Goal: Information Seeking & Learning: Learn about a topic

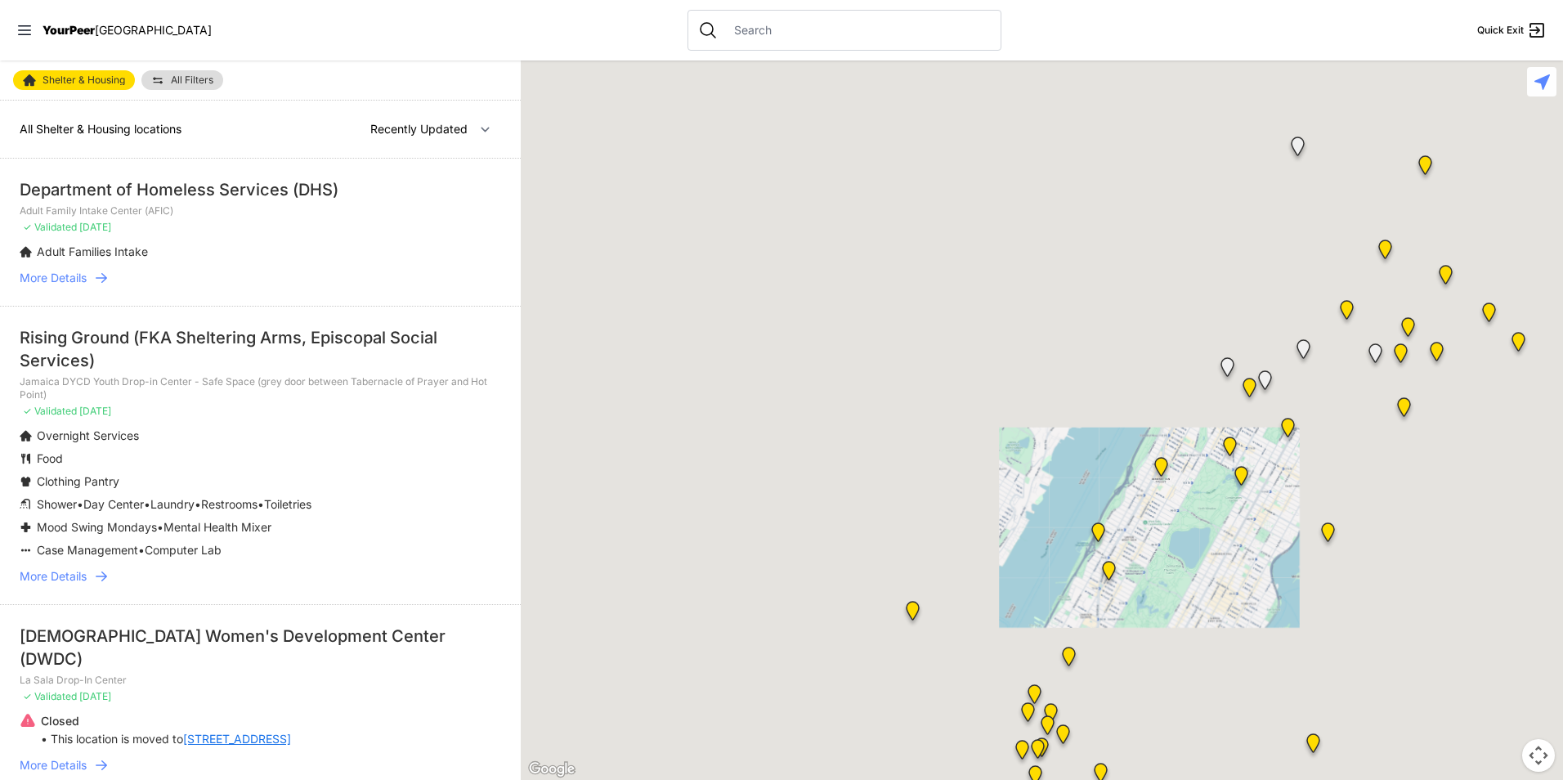
select select "nearby"
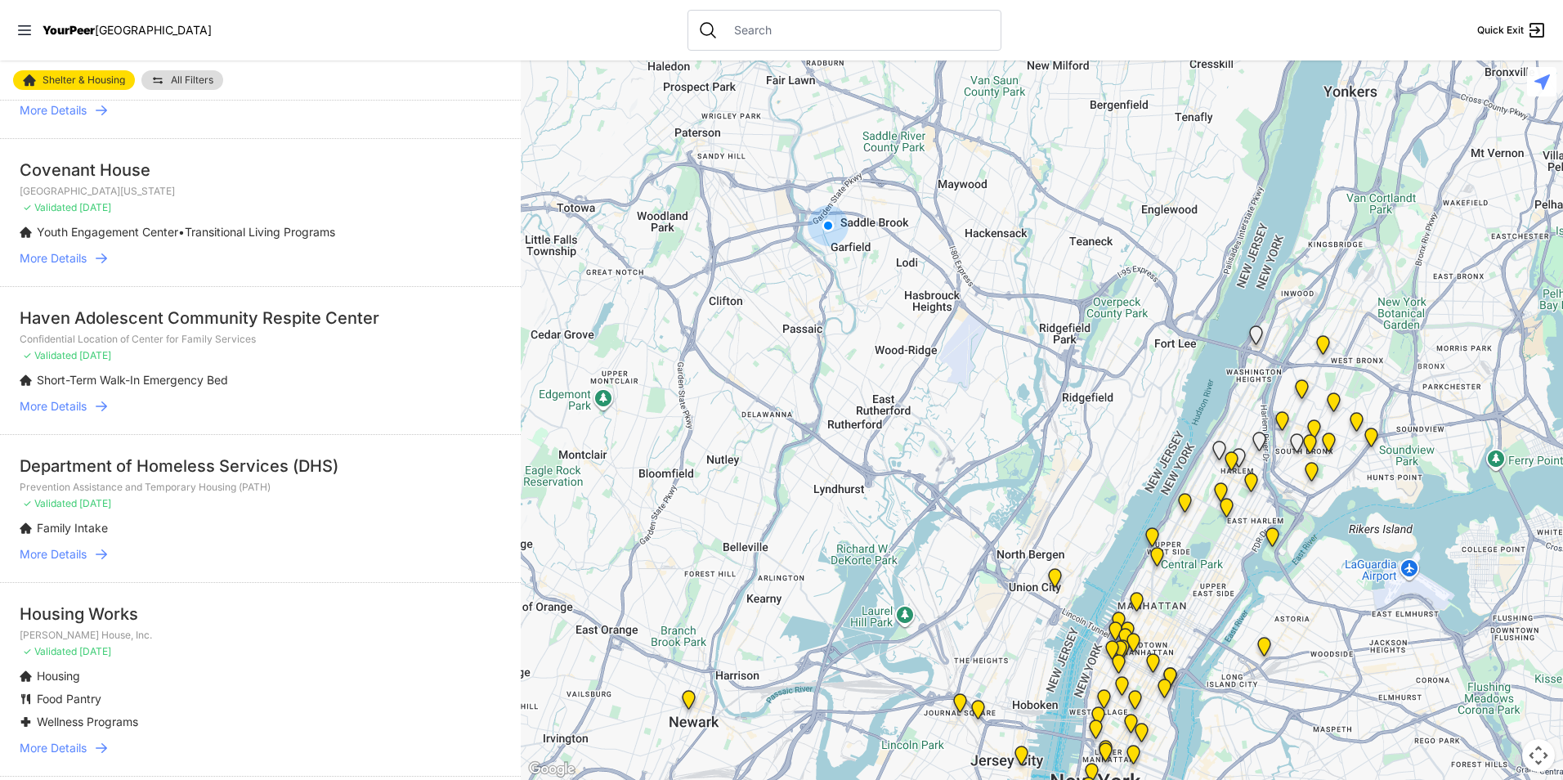
scroll to position [2452, 0]
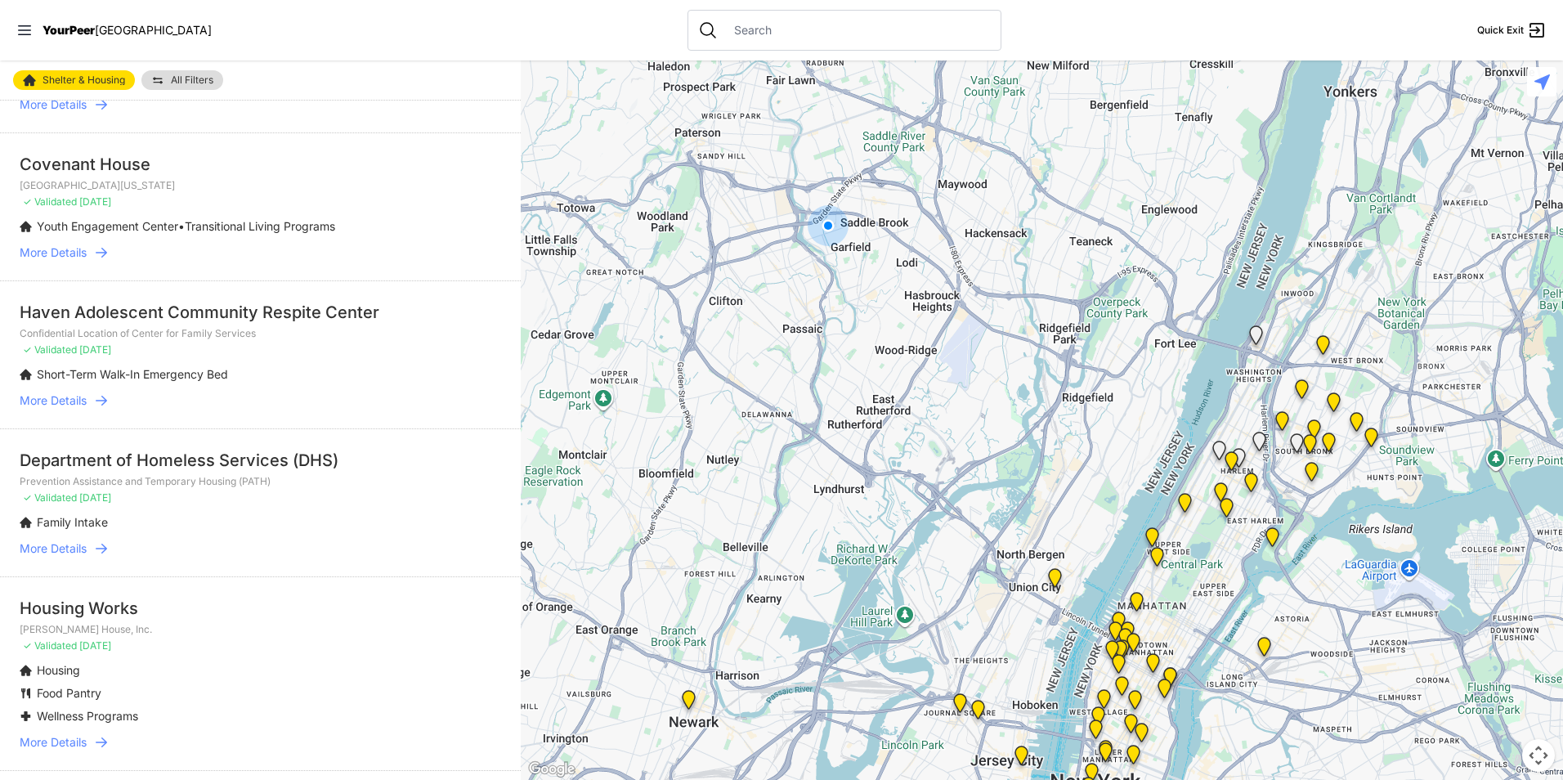
click at [63, 540] on span "More Details" at bounding box center [53, 548] width 67 height 16
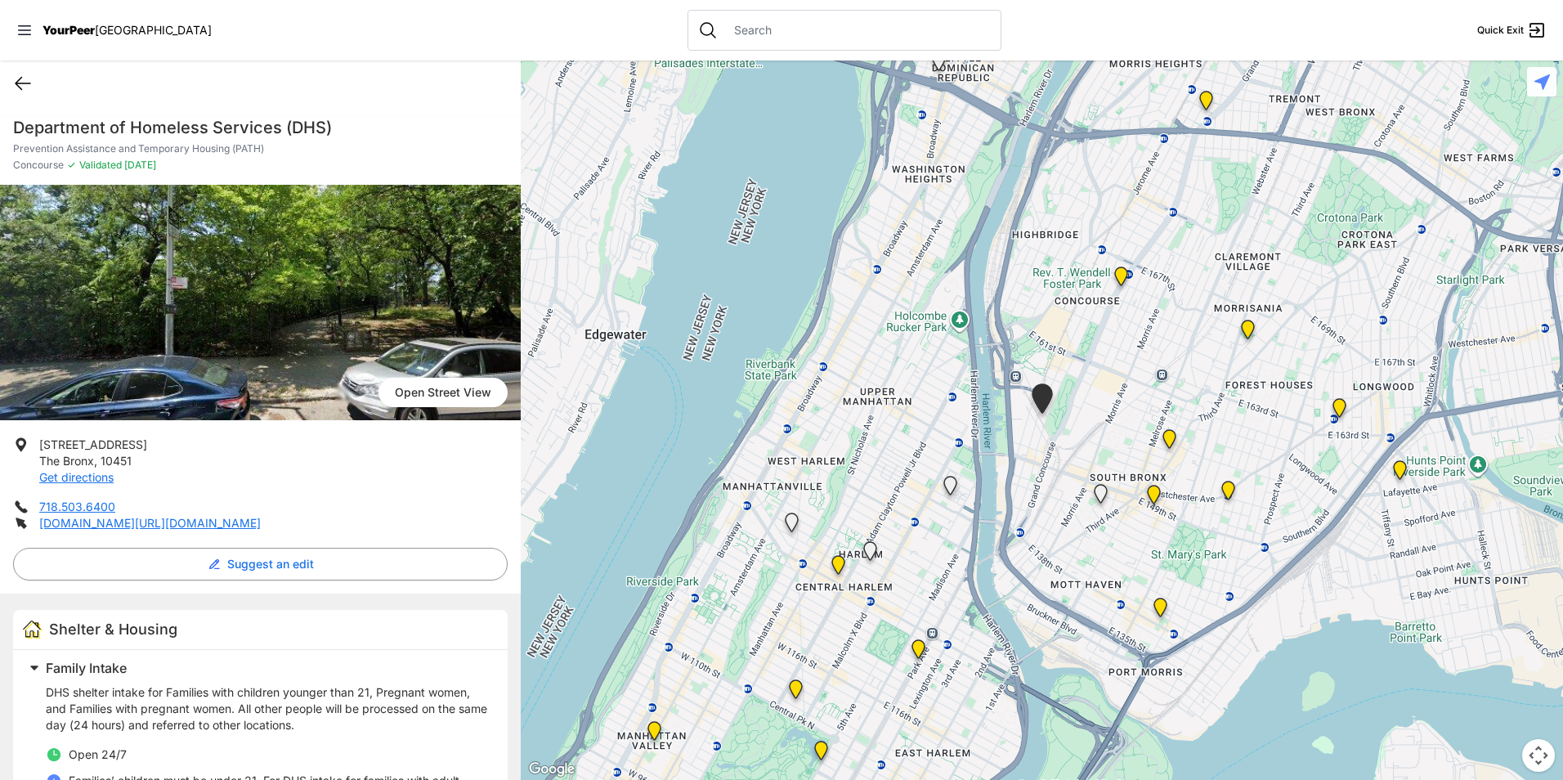
click at [32, 74] on icon at bounding box center [23, 84] width 20 height 20
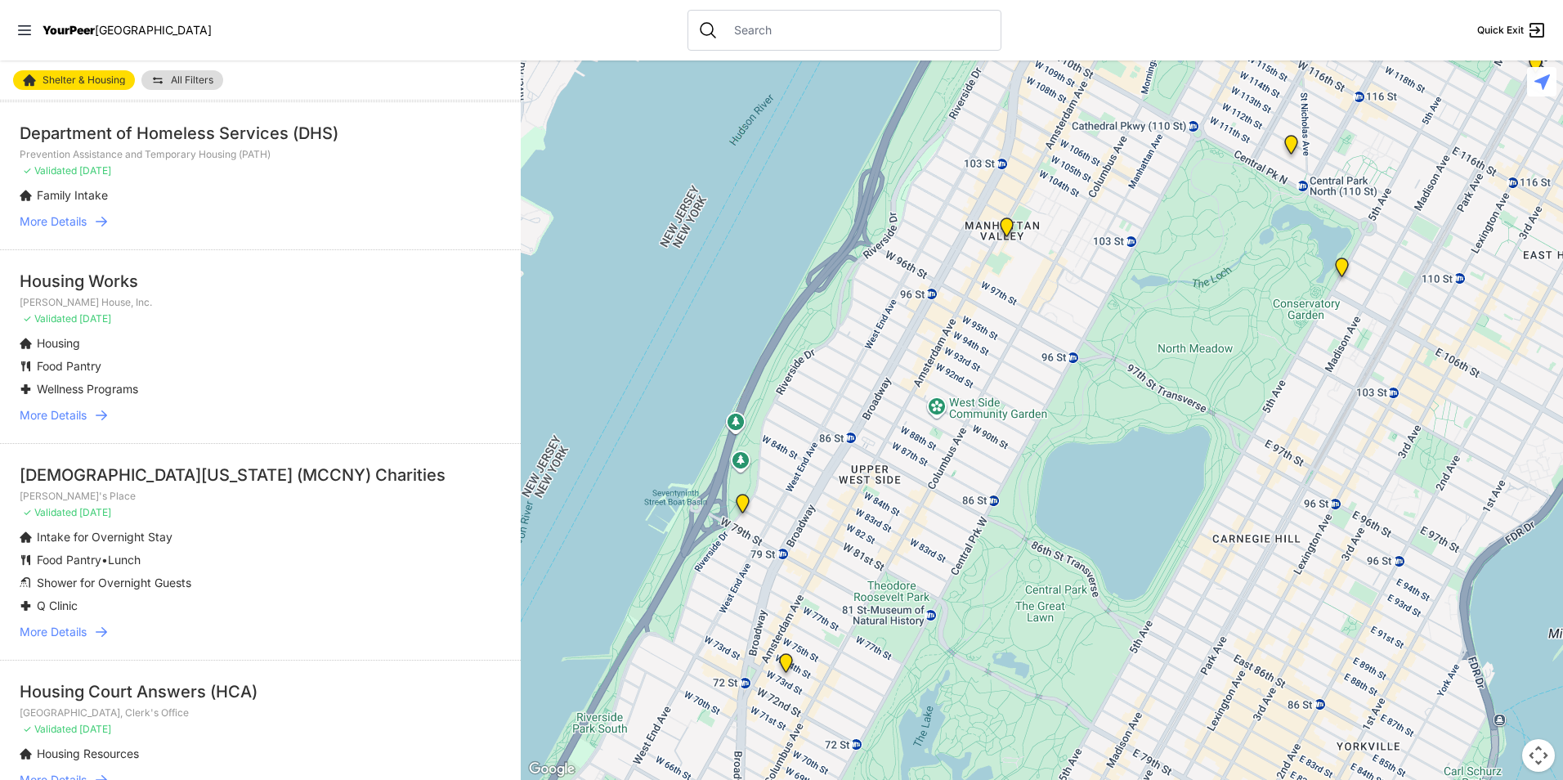
scroll to position [3037, 0]
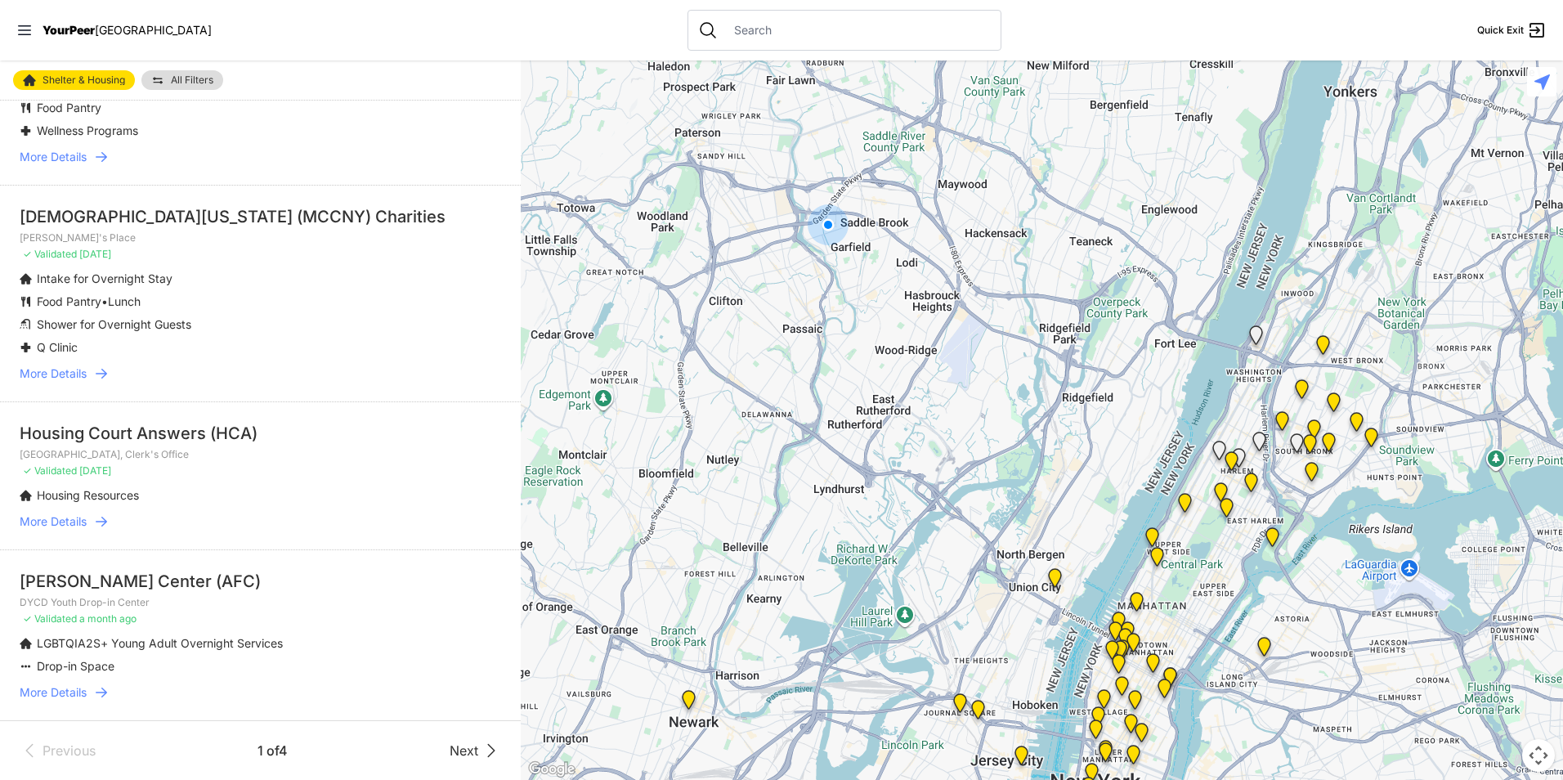
click at [1161, 555] on img "Hamilton Senior Center" at bounding box center [1157, 559] width 34 height 39
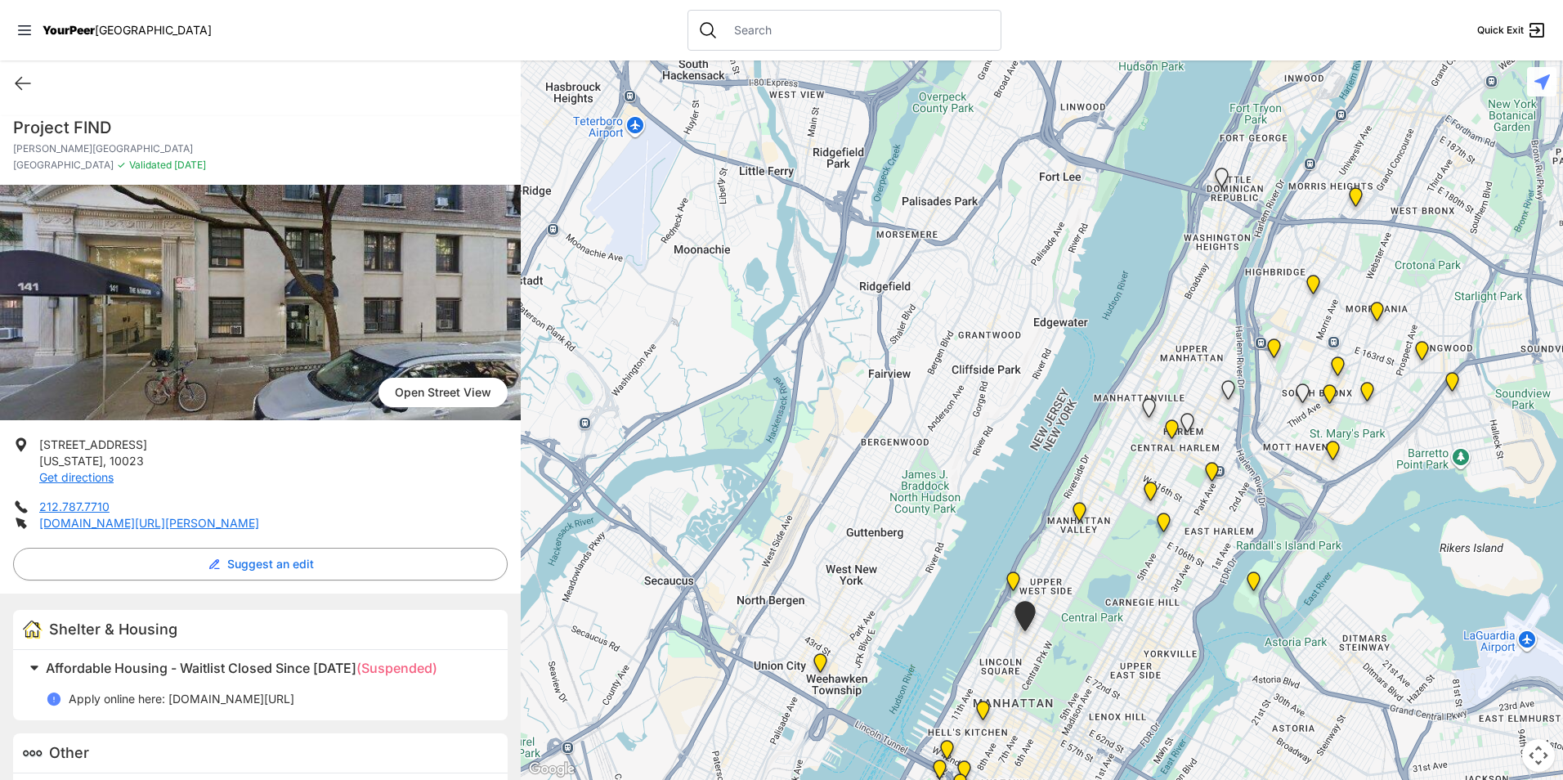
drag, startPoint x: 1049, startPoint y: 423, endPoint x: 1028, endPoint y: 481, distance: 61.8
click at [978, 592] on div at bounding box center [1042, 419] width 1042 height 719
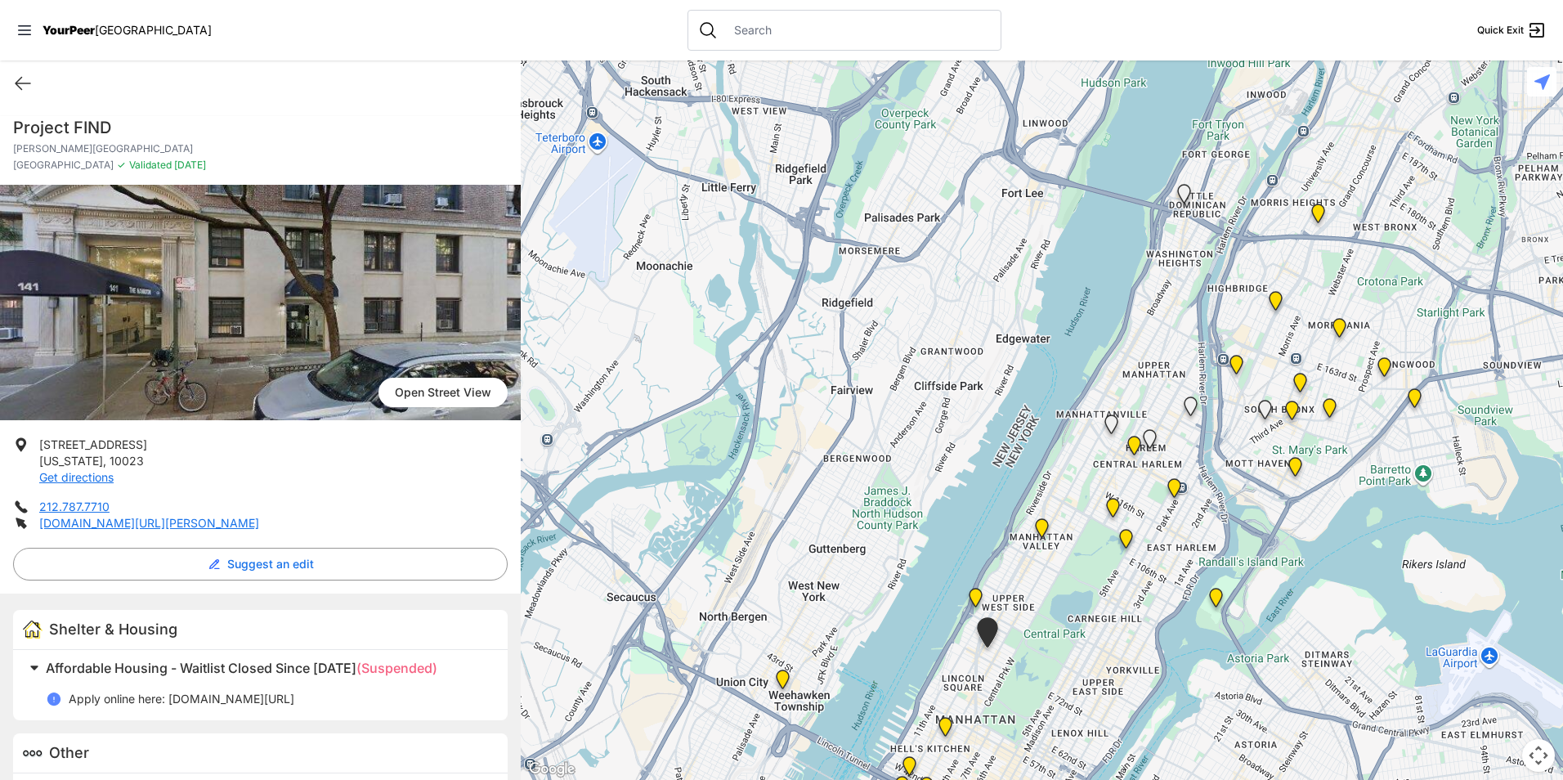
drag, startPoint x: 1031, startPoint y: 478, endPoint x: 952, endPoint y: 598, distance: 143.5
click at [943, 635] on div at bounding box center [1042, 419] width 1042 height 719
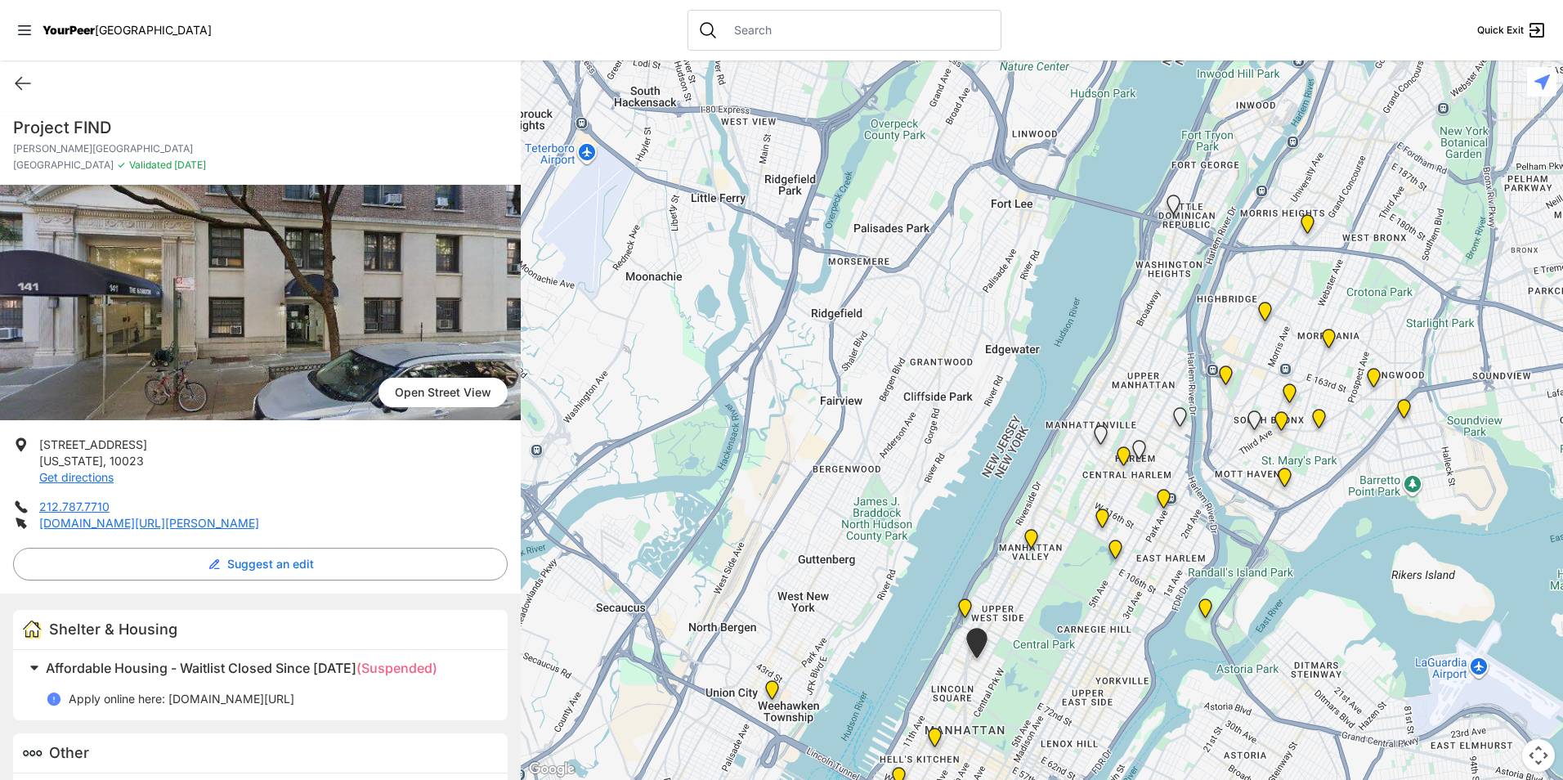
click at [1171, 198] on img "La Sala Drop-In Center" at bounding box center [1173, 207] width 34 height 39
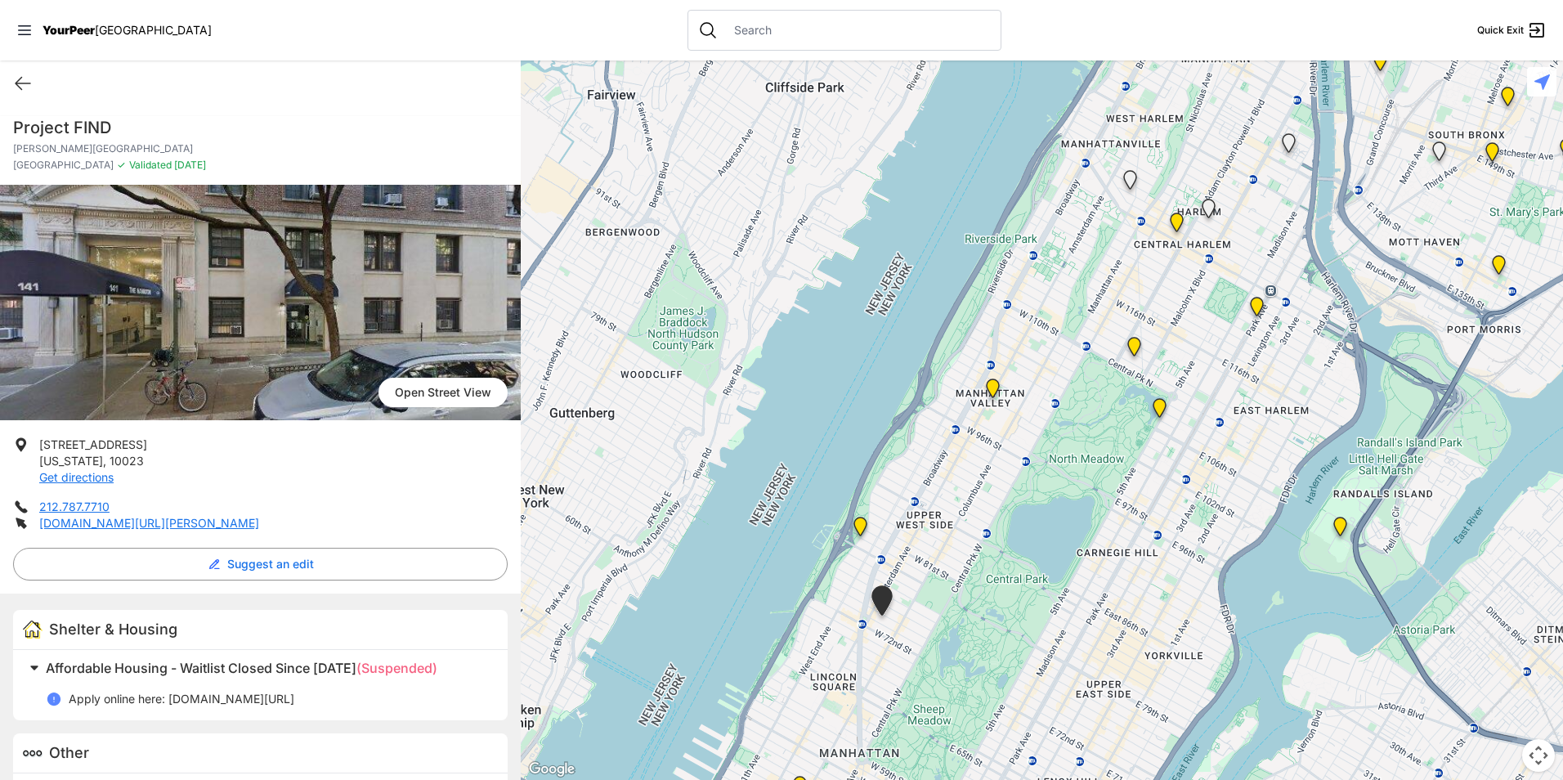
drag, startPoint x: 1023, startPoint y: 257, endPoint x: 874, endPoint y: 437, distance: 234.5
click at [874, 437] on div at bounding box center [1042, 419] width 1042 height 719
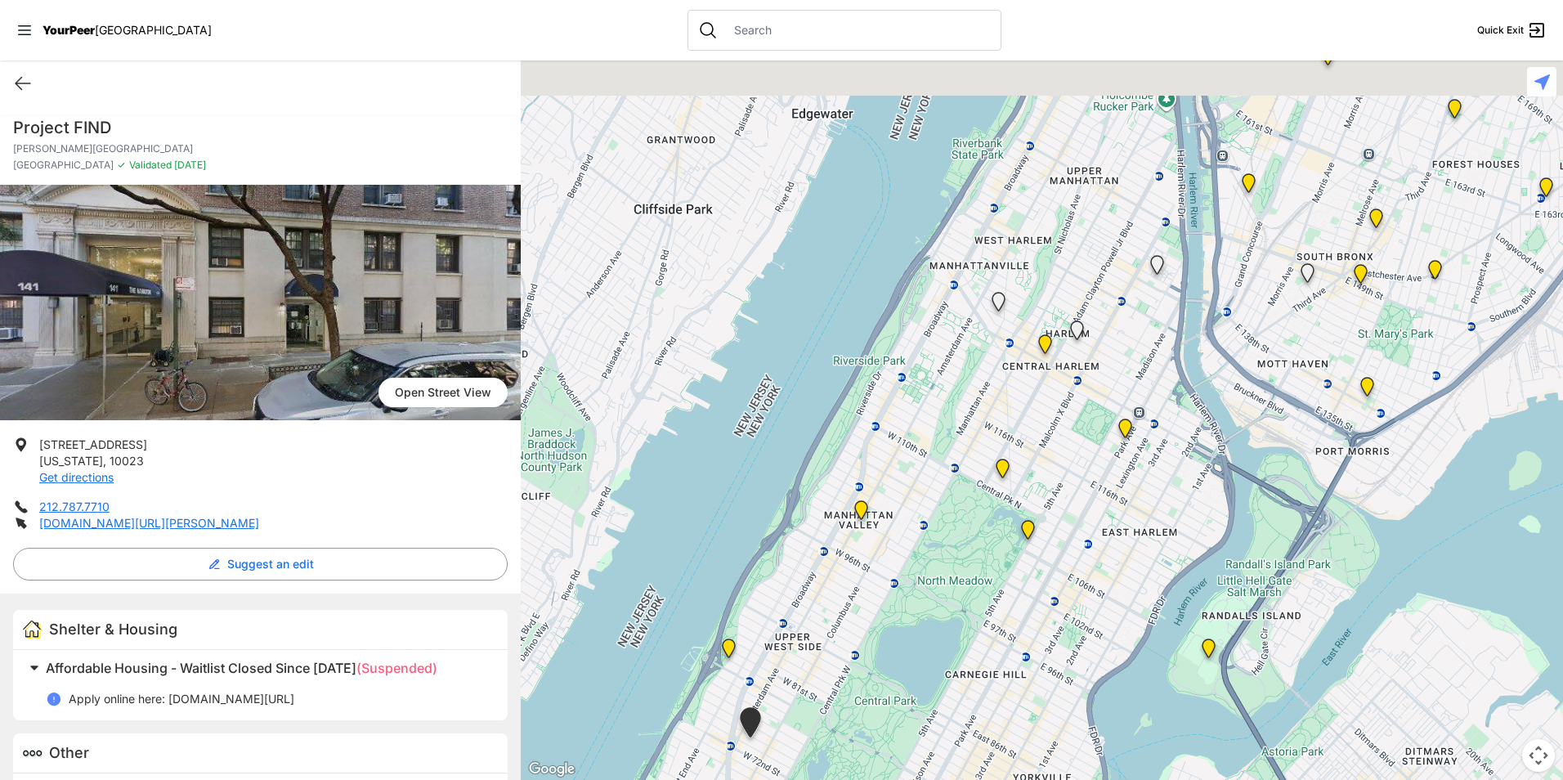
drag, startPoint x: 866, startPoint y: 364, endPoint x: 826, endPoint y: 409, distance: 60.3
click at [826, 409] on div at bounding box center [1042, 419] width 1042 height 719
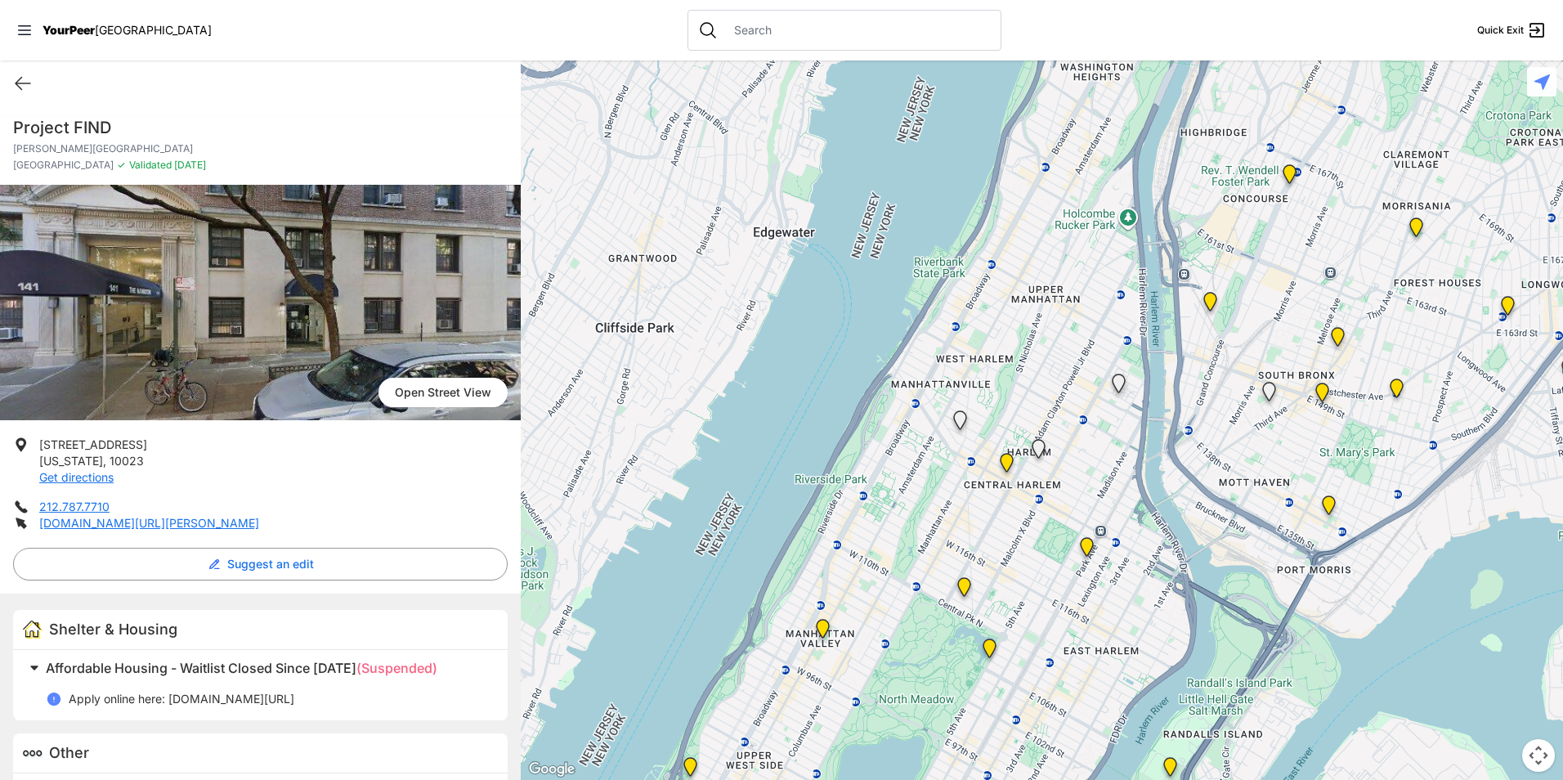
drag, startPoint x: 867, startPoint y: 381, endPoint x: 838, endPoint y: 434, distance: 60.7
click at [838, 437] on div at bounding box center [1042, 419] width 1042 height 719
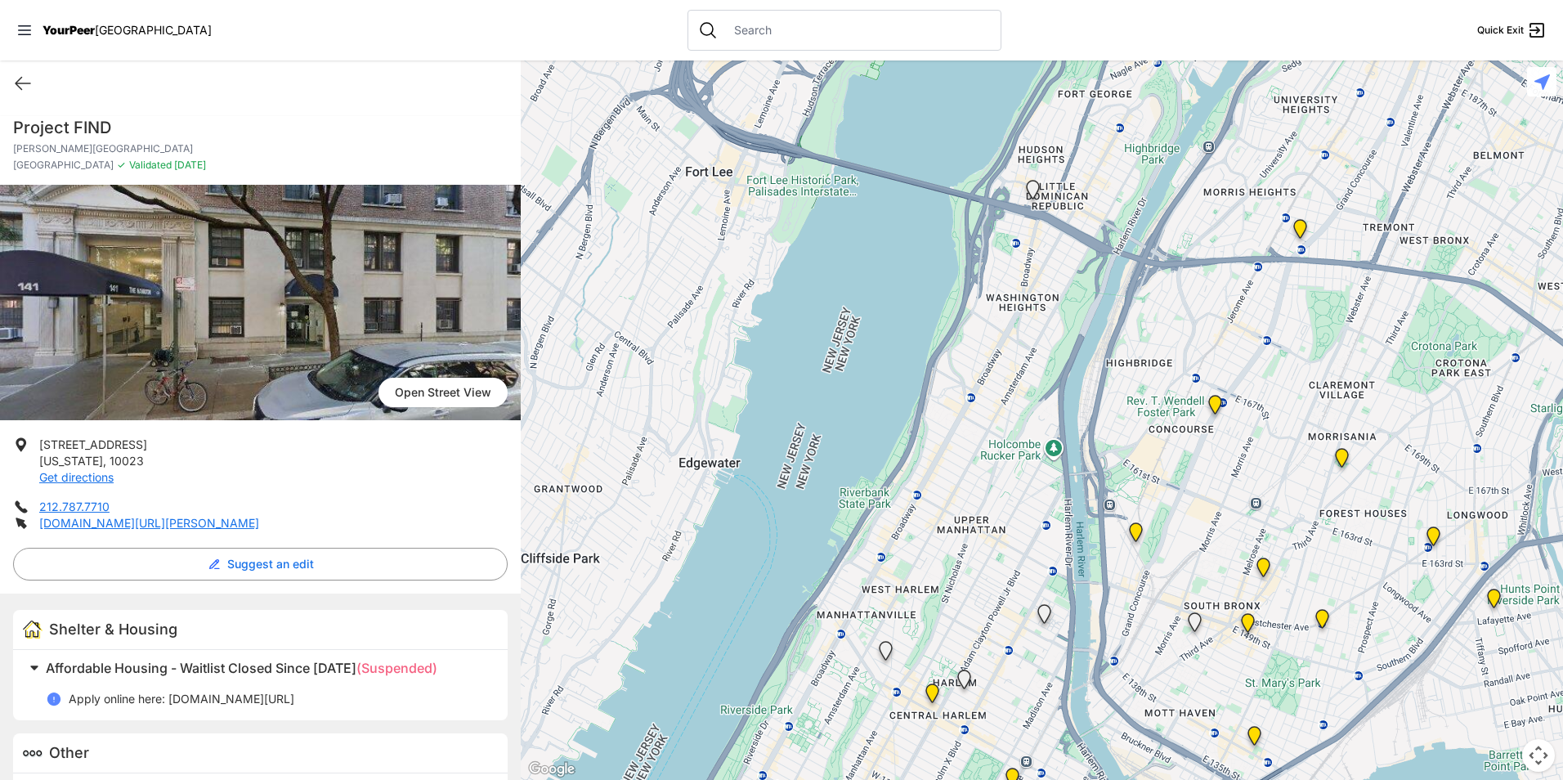
drag, startPoint x: 857, startPoint y: 390, endPoint x: 869, endPoint y: 363, distance: 29.3
click at [858, 431] on div at bounding box center [1042, 419] width 1042 height 719
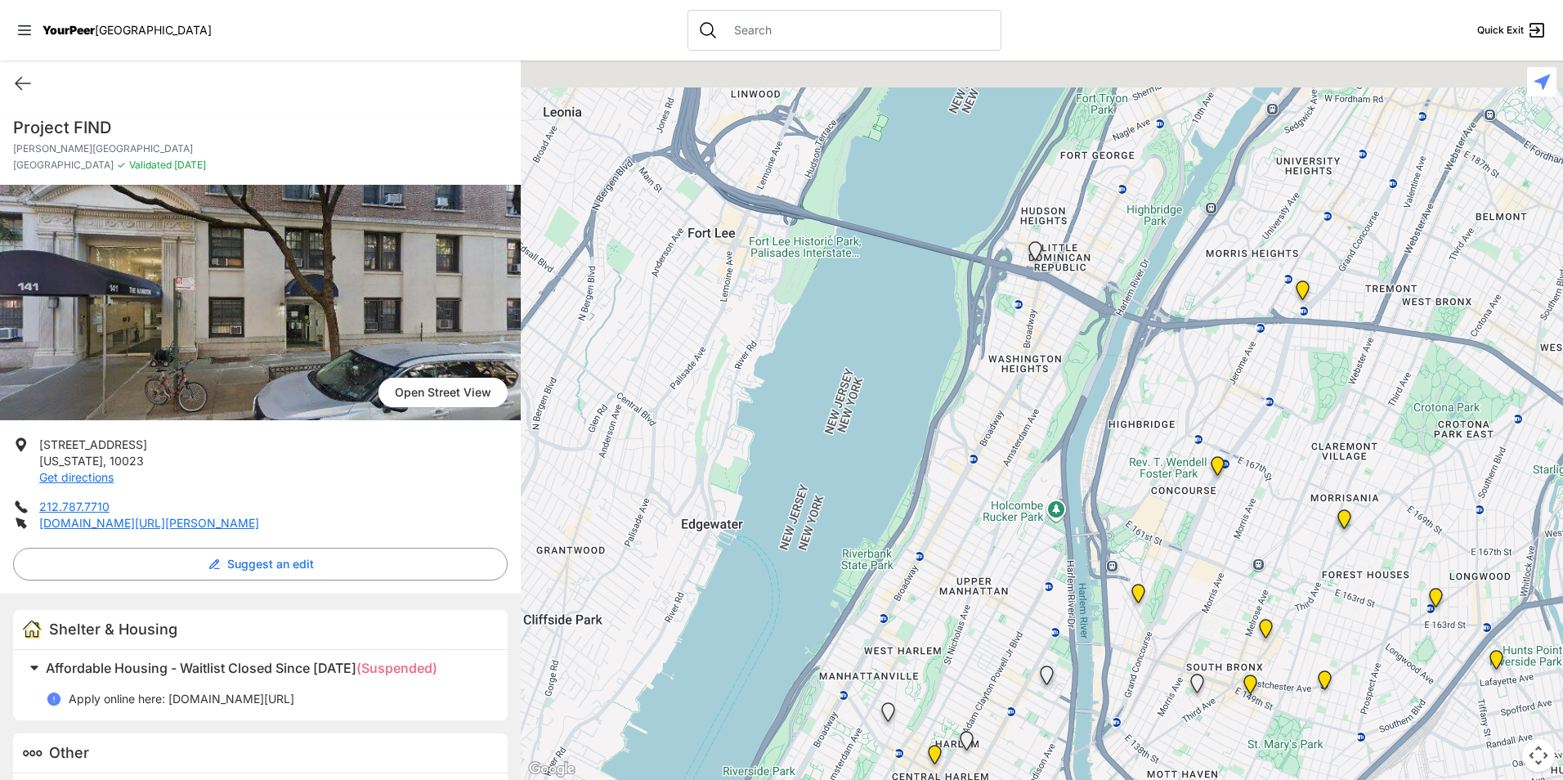
drag, startPoint x: 869, startPoint y: 351, endPoint x: 869, endPoint y: 432, distance: 80.9
click at [869, 432] on div at bounding box center [1042, 419] width 1042 height 719
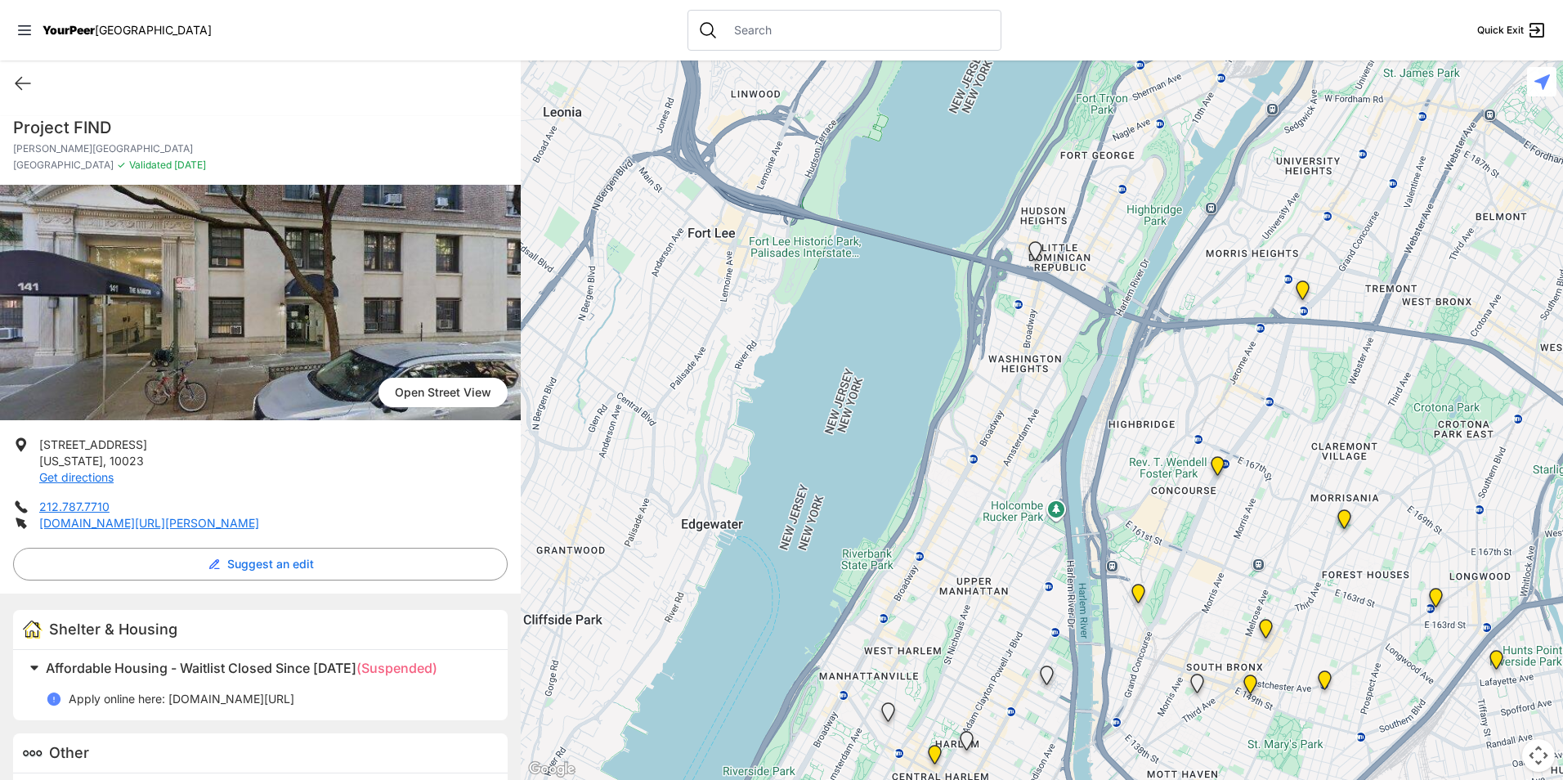
click at [1301, 288] on img "Bronx Recovery Support Center" at bounding box center [1303, 293] width 34 height 39
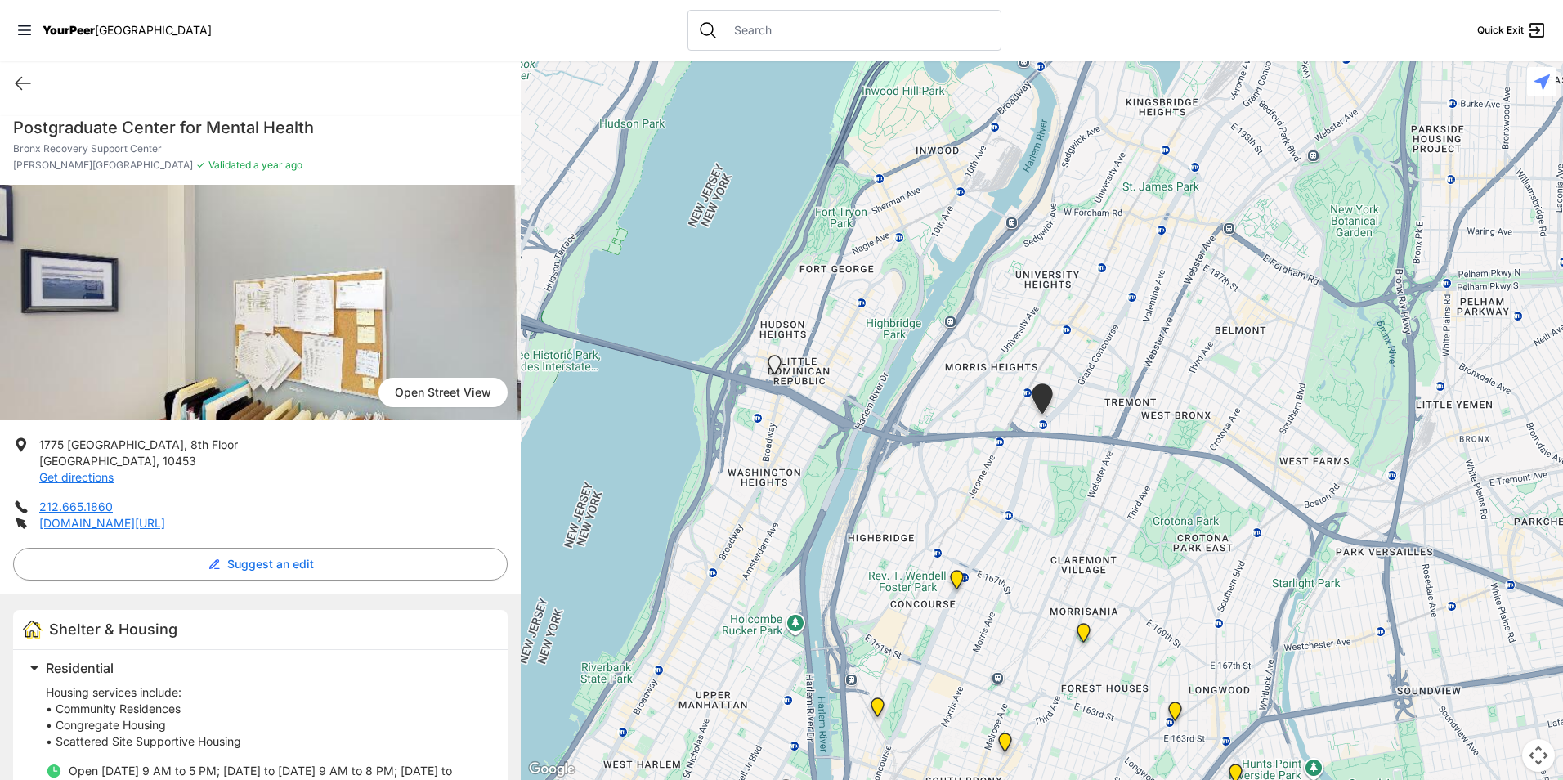
click at [955, 581] on img "Bronx Housing Court, Clerk's Office" at bounding box center [957, 582] width 34 height 39
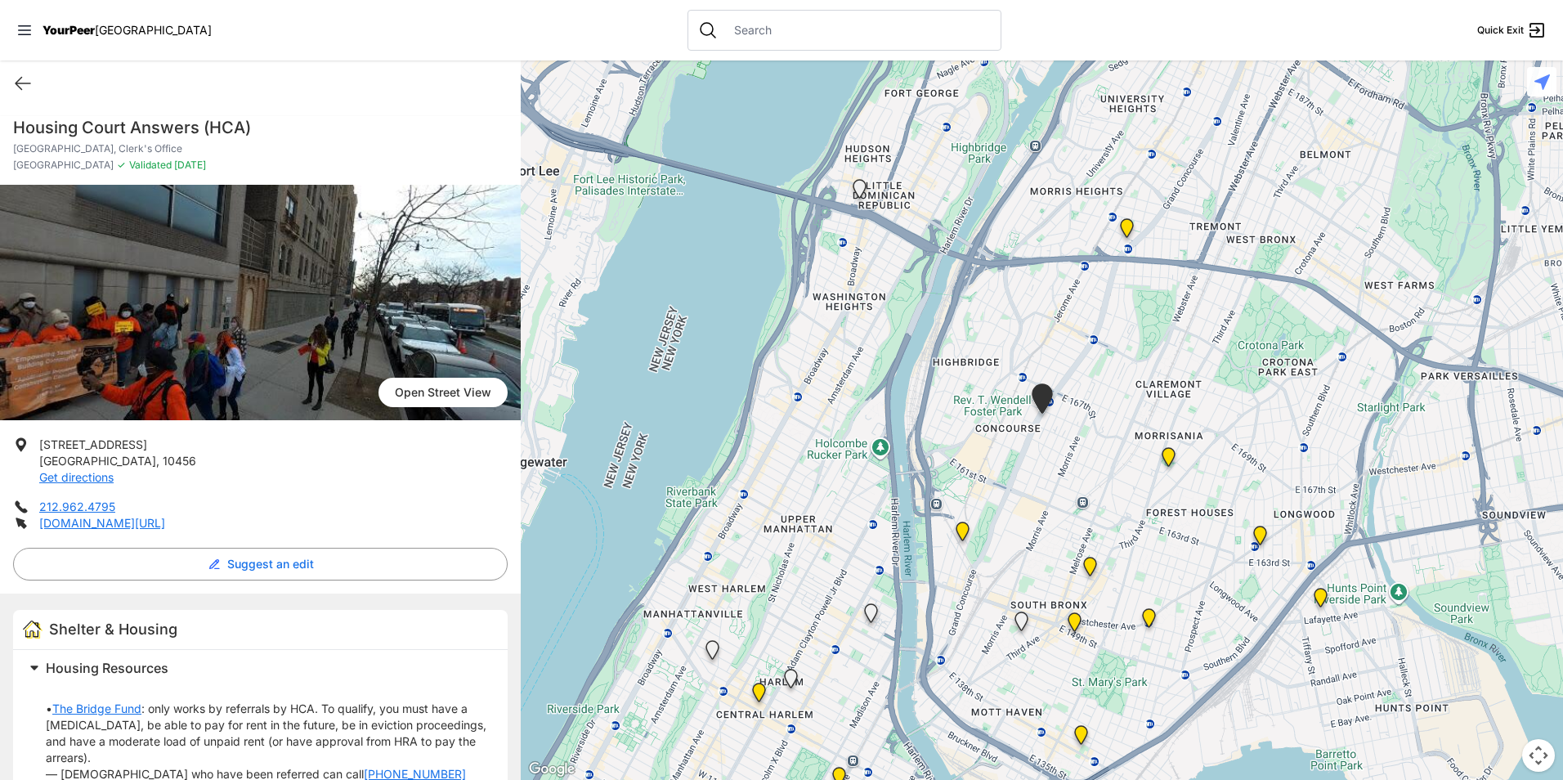
click at [959, 527] on img "Prevention Assistance and Temporary Housing (PATH)" at bounding box center [963, 534] width 34 height 39
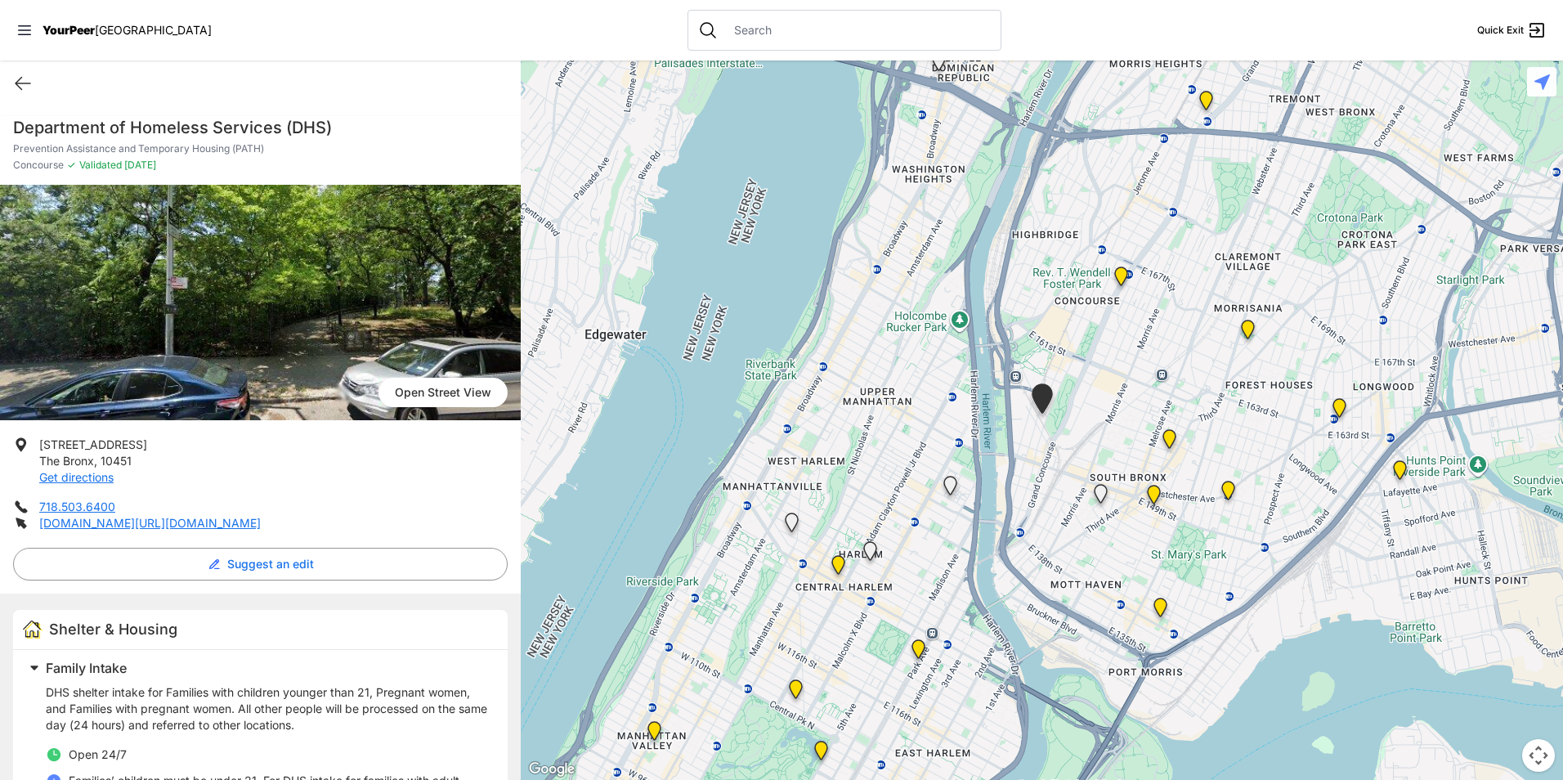
click at [832, 562] on img "Uptown/Harlem DYCD Youth Drop-in Center" at bounding box center [838, 567] width 34 height 39
